Goal: Navigation & Orientation: Understand site structure

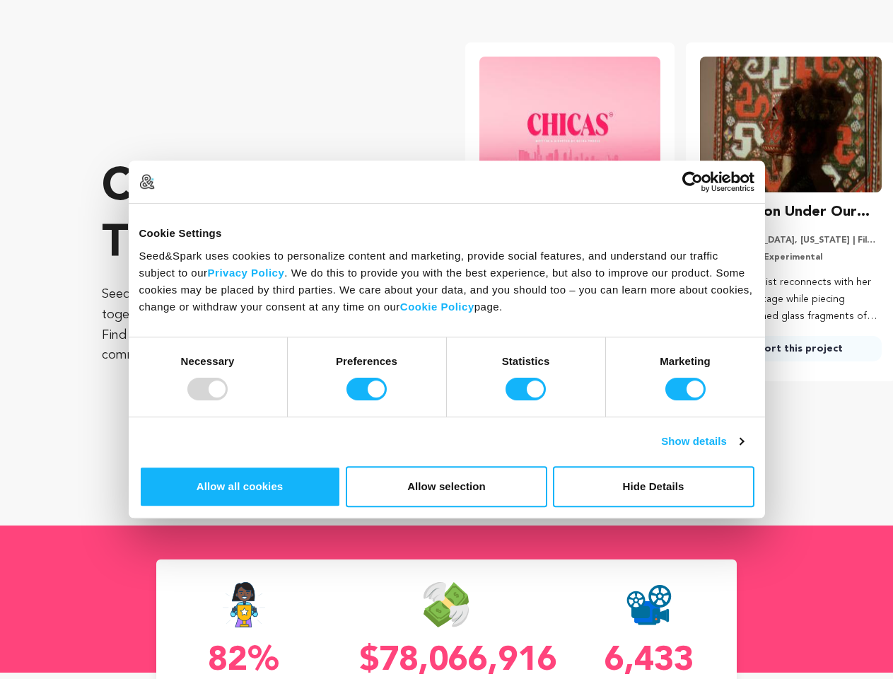
click at [228, 400] on div at bounding box center [207, 389] width 40 height 23
click at [387, 400] on input "Preferences" at bounding box center [367, 389] width 40 height 23
checkbox input "false"
click at [528, 400] on input "Statistics" at bounding box center [526, 389] width 40 height 23
checkbox input "false"
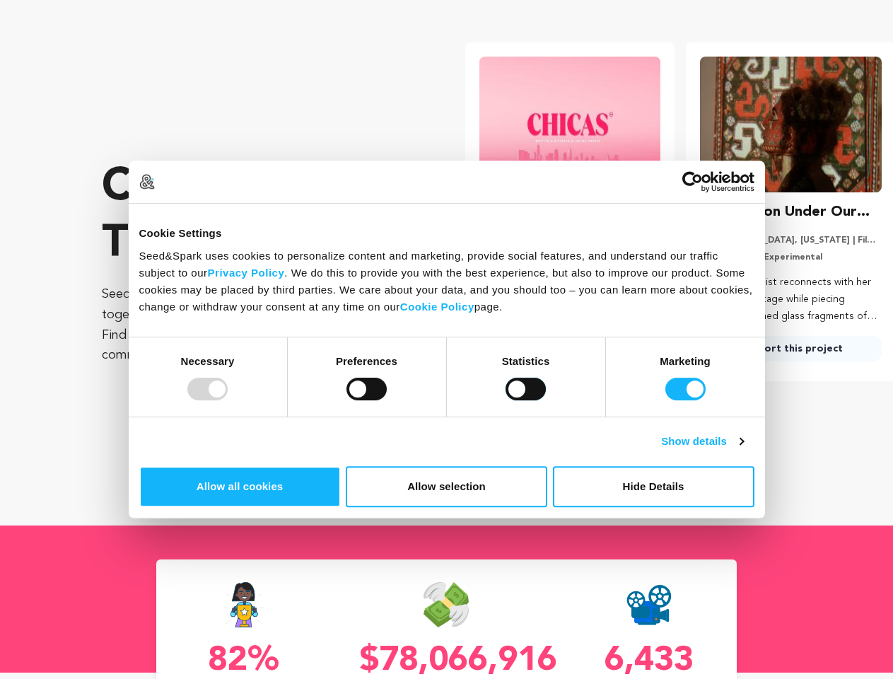
checkbox input "false"
click at [666, 400] on input "Marketing" at bounding box center [686, 389] width 40 height 23
checkbox input "false"
click at [743, 450] on link "Show details" at bounding box center [702, 441] width 82 height 17
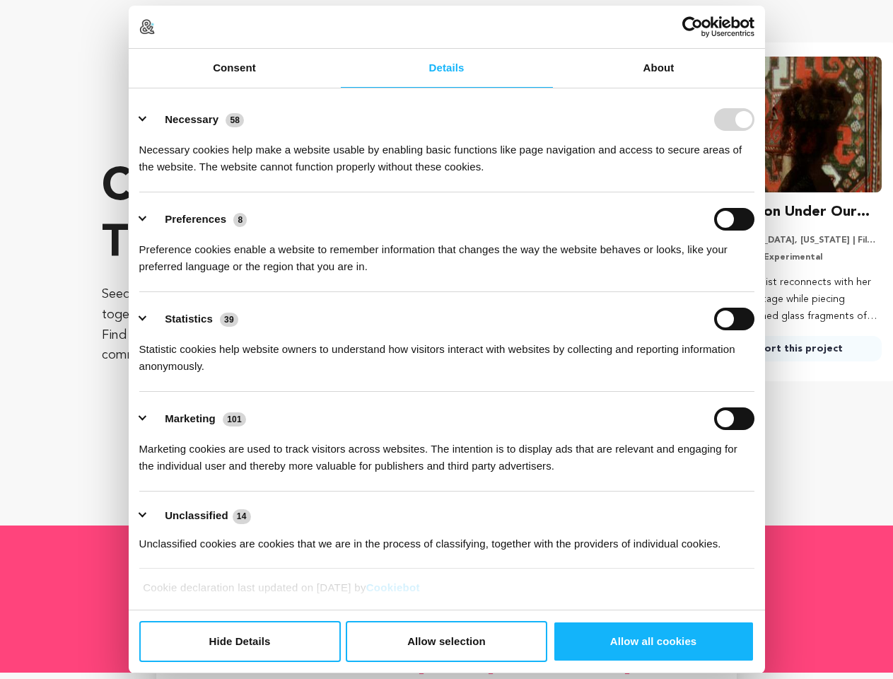
click at [761, 506] on ul "Necessary 58 Necessary cookies help make a website usable by enabling basic fun…" at bounding box center [446, 331] width 629 height 477
click at [761, 548] on ul "Necessary 58 Necessary cookies help make a website usable by enabling basic fun…" at bounding box center [446, 331] width 629 height 477
click at [782, 361] on div "The Dragon Under Our Feet [GEOGRAPHIC_DATA], [US_STATE] | Film Feature Document…" at bounding box center [791, 281] width 182 height 161
